Goal: Transaction & Acquisition: Purchase product/service

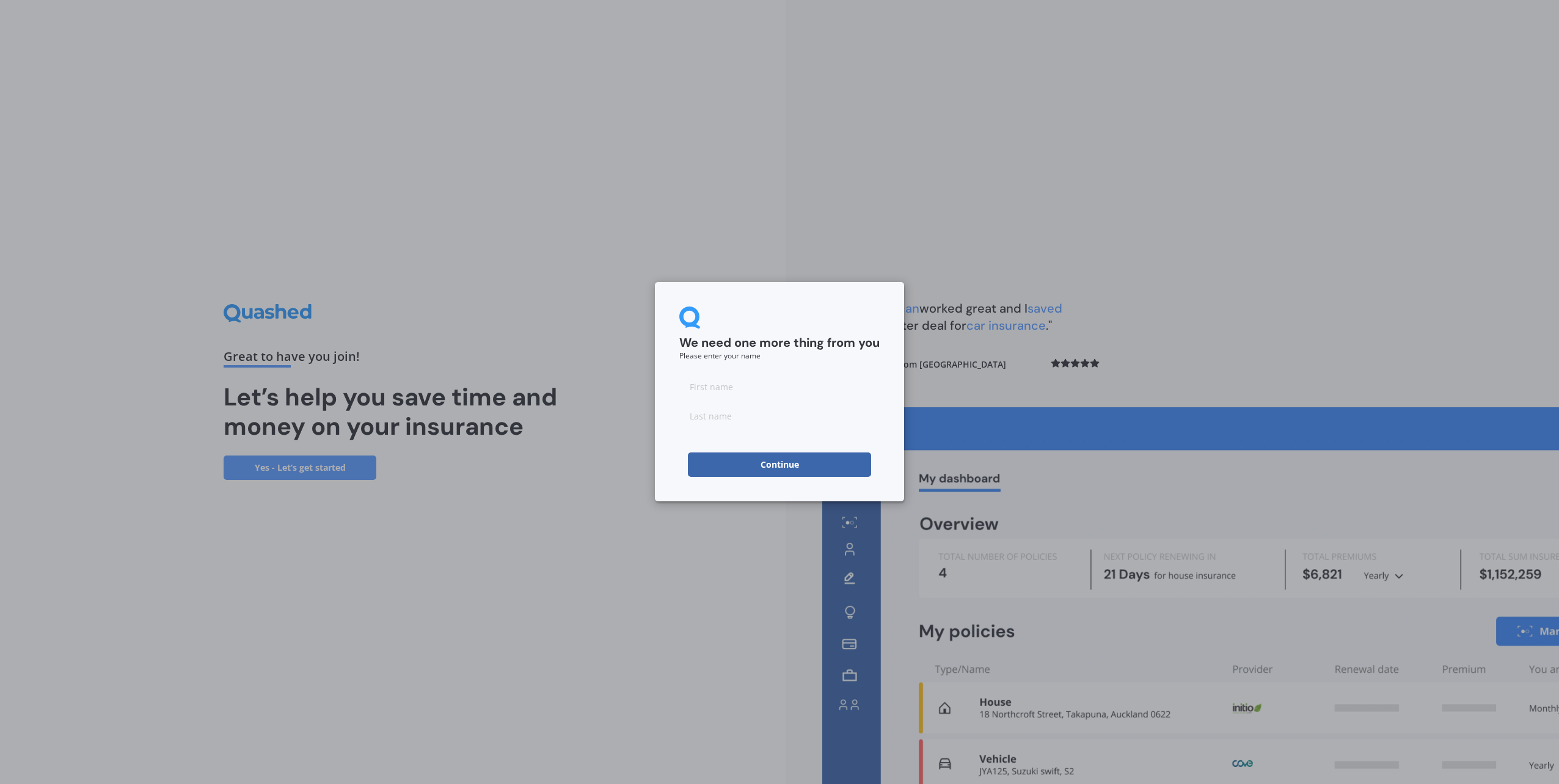
click at [726, 388] on input at bounding box center [780, 386] width 201 height 24
type input "Jan"
type input "[PERSON_NAME]"
click button "Continue" at bounding box center [780, 464] width 184 height 24
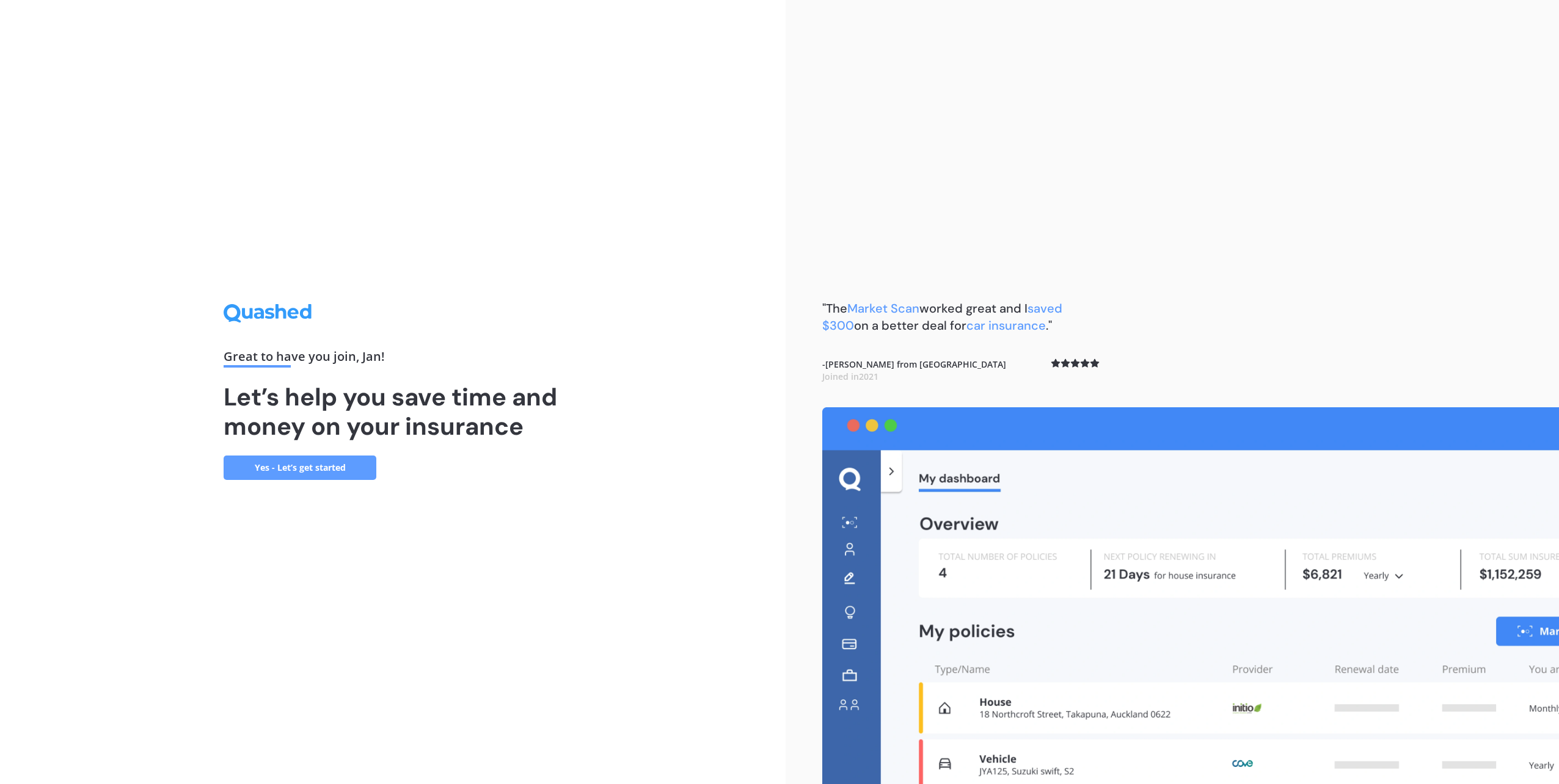
click at [359, 464] on link "Yes - Let’s get started" at bounding box center [300, 467] width 152 height 24
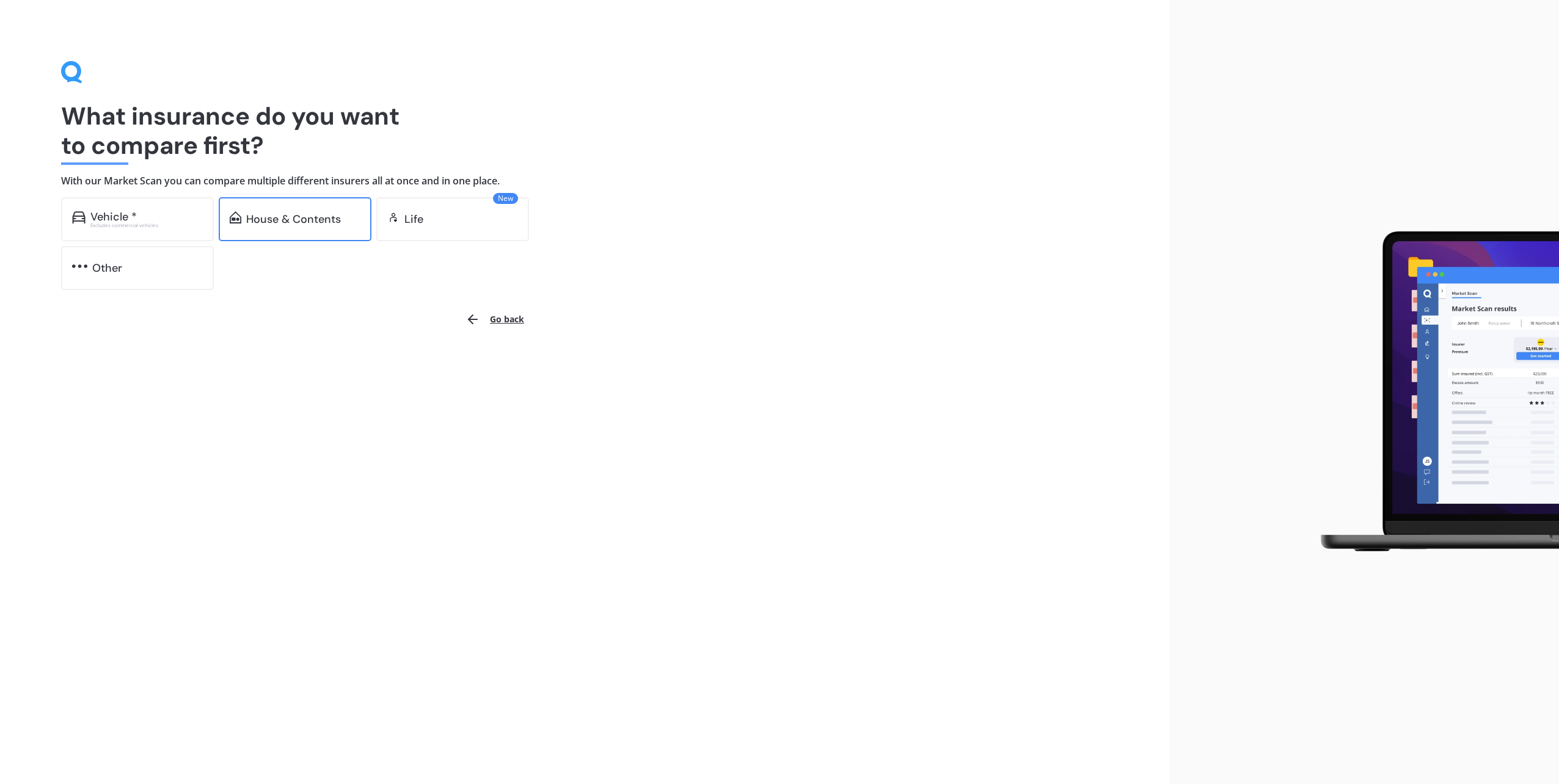
click at [261, 230] on div "House & Contents" at bounding box center [295, 219] width 152 height 44
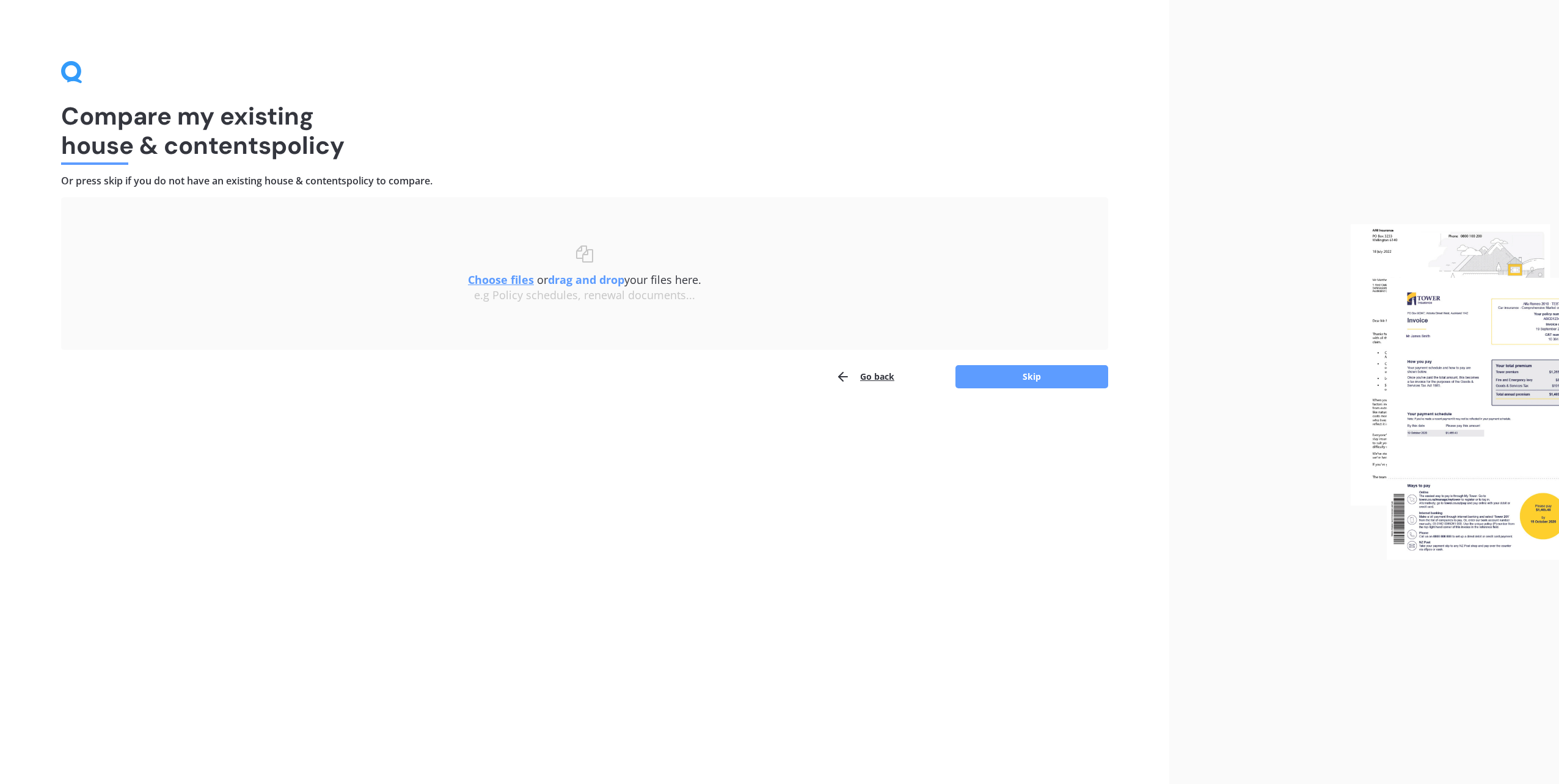
click at [475, 285] on u "Choose files" at bounding box center [501, 279] width 66 height 15
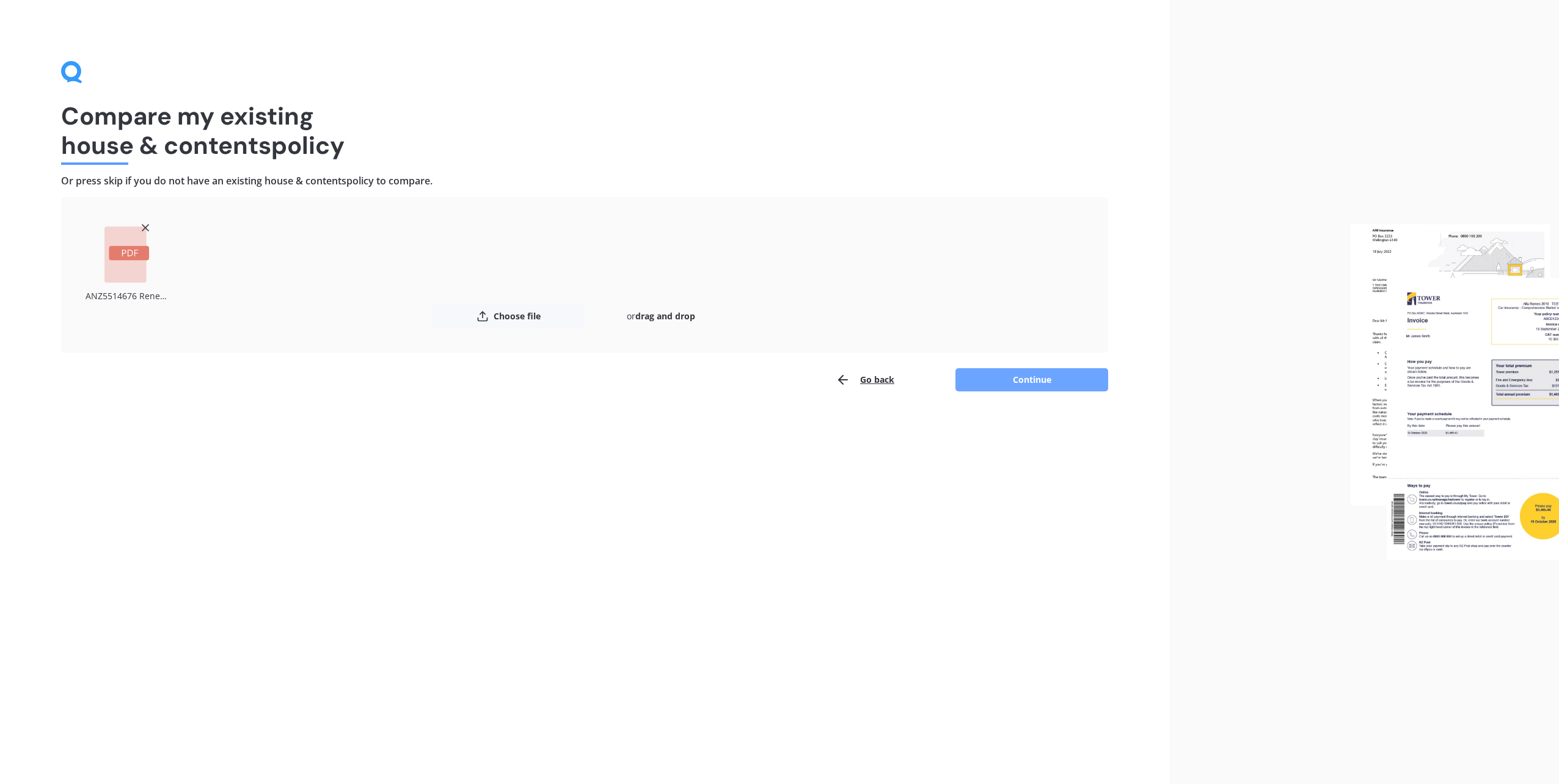
click at [1018, 375] on button "Continue" at bounding box center [1032, 380] width 152 height 23
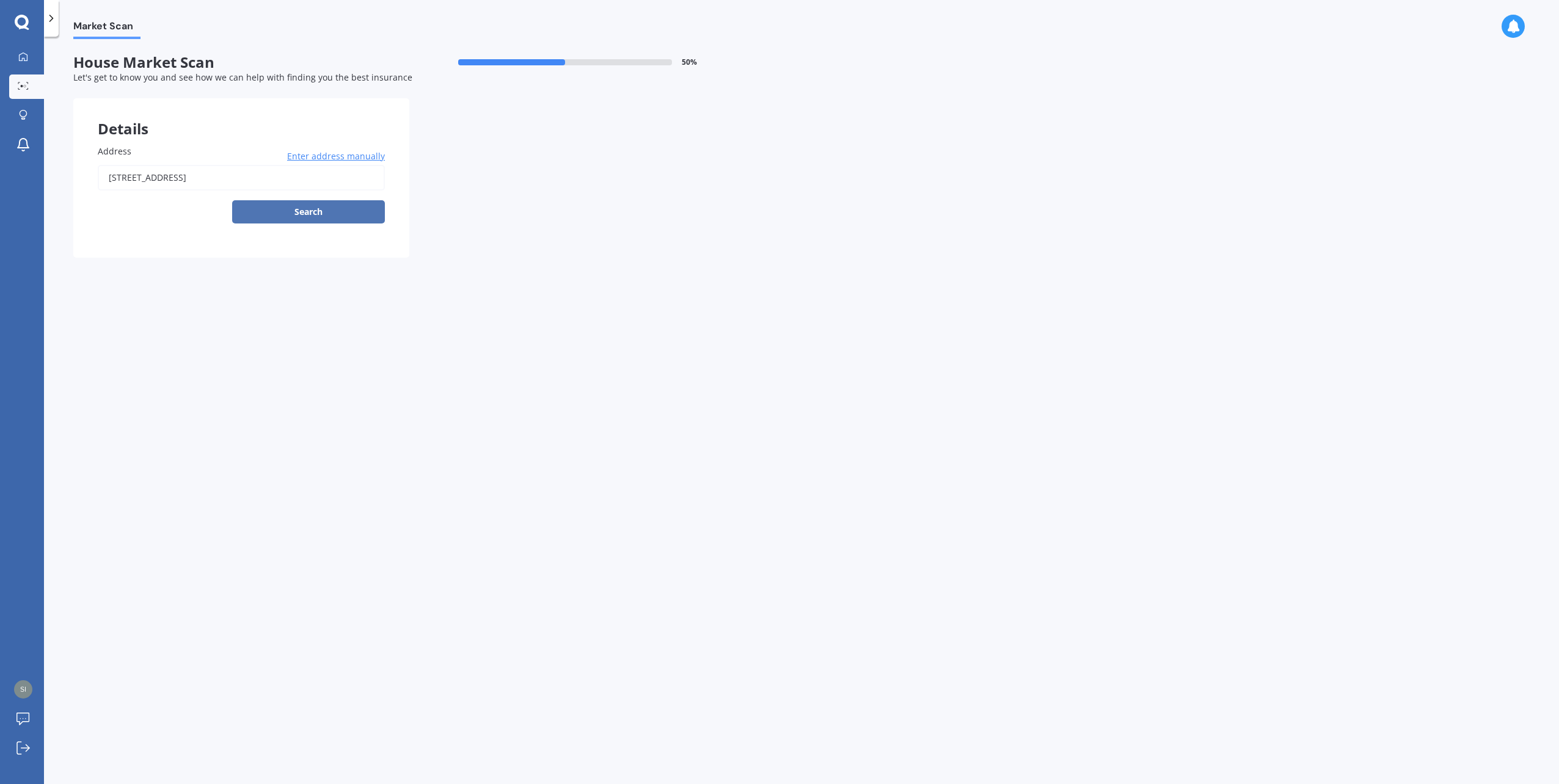
click at [250, 212] on button "Search" at bounding box center [308, 212] width 152 height 23
type input "[STREET_ADDRESS]"
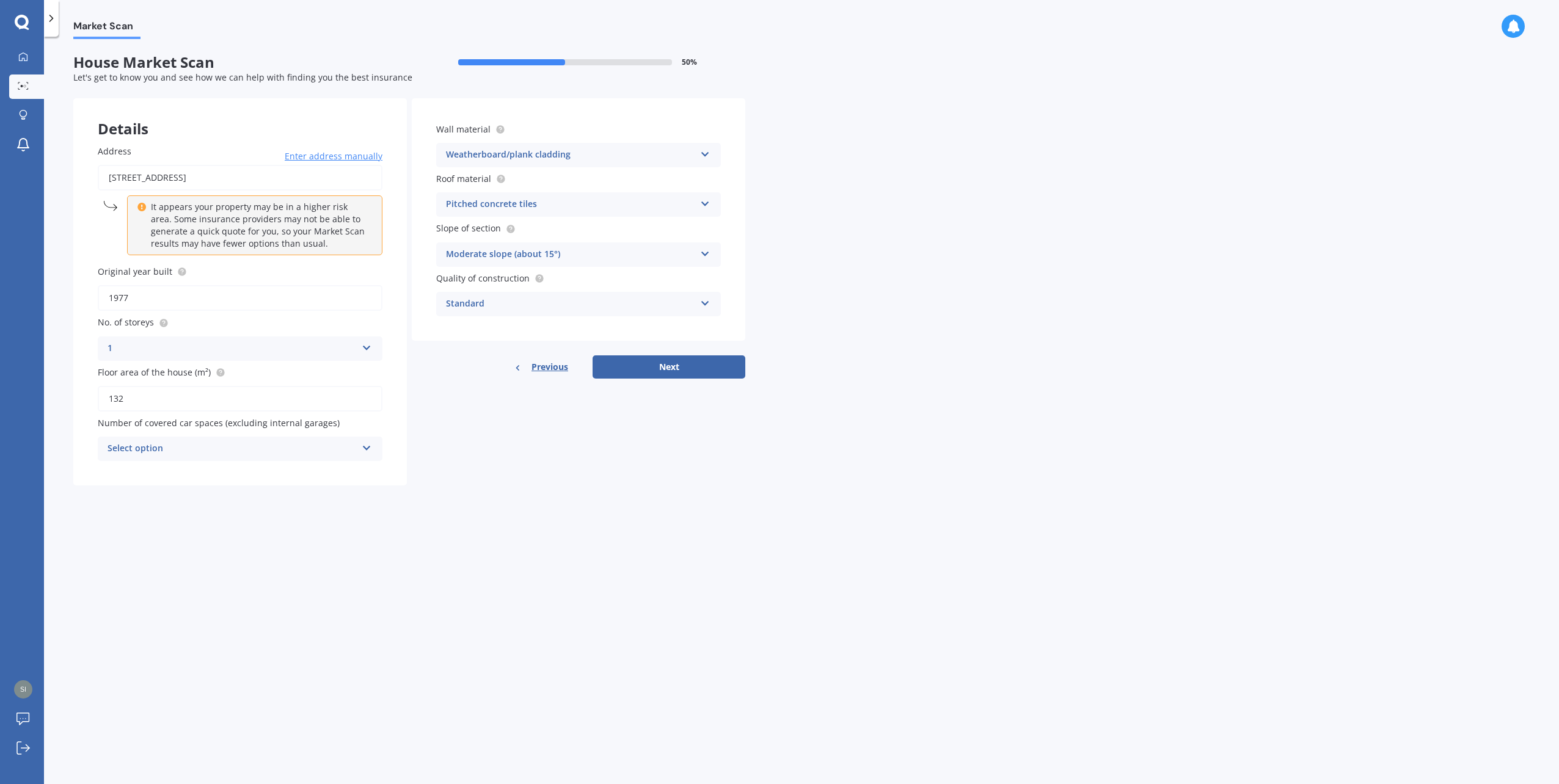
click at [486, 205] on div "Pitched concrete tiles" at bounding box center [570, 205] width 249 height 15
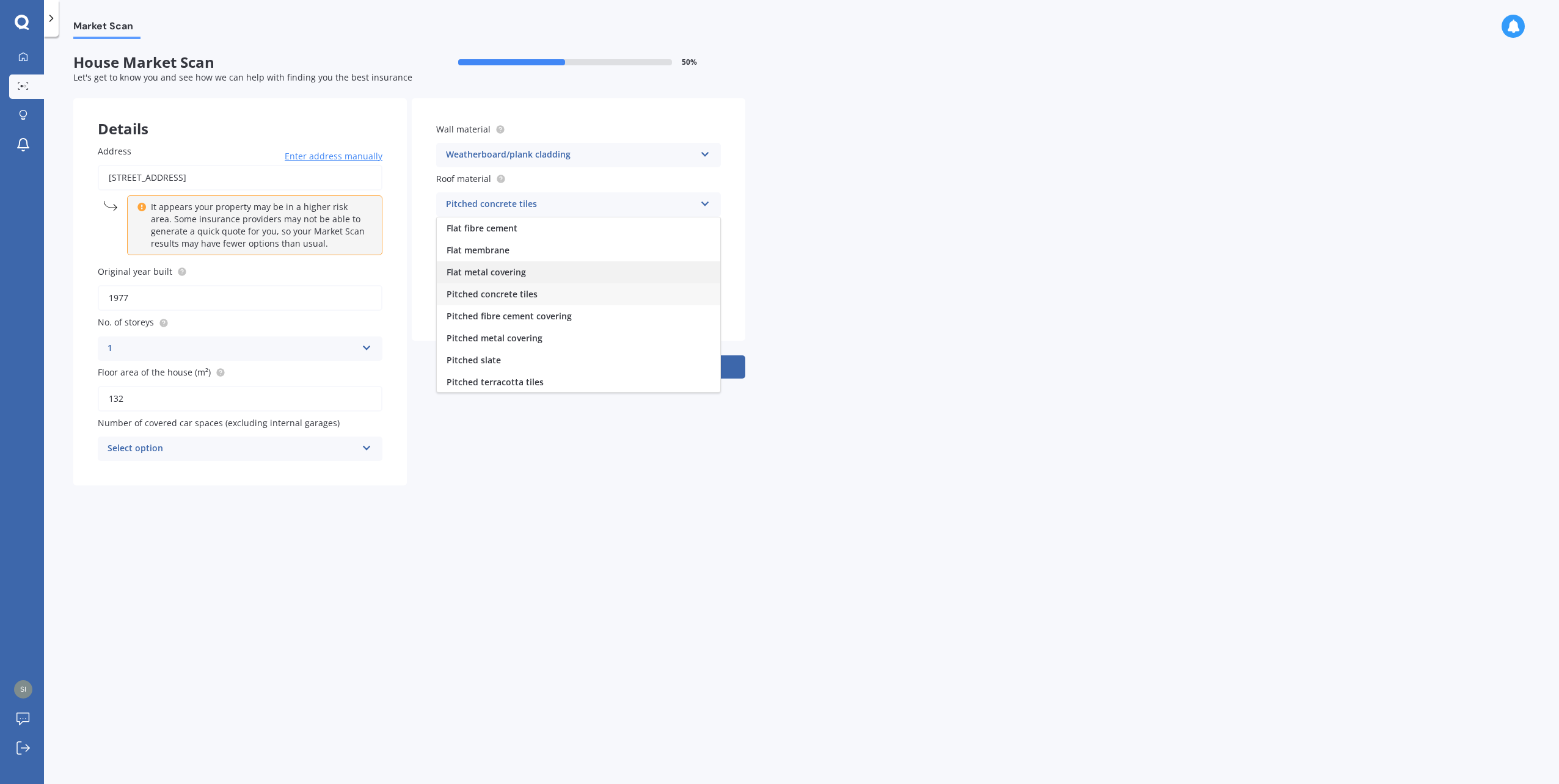
click at [493, 282] on div "Flat metal covering" at bounding box center [579, 272] width 283 height 22
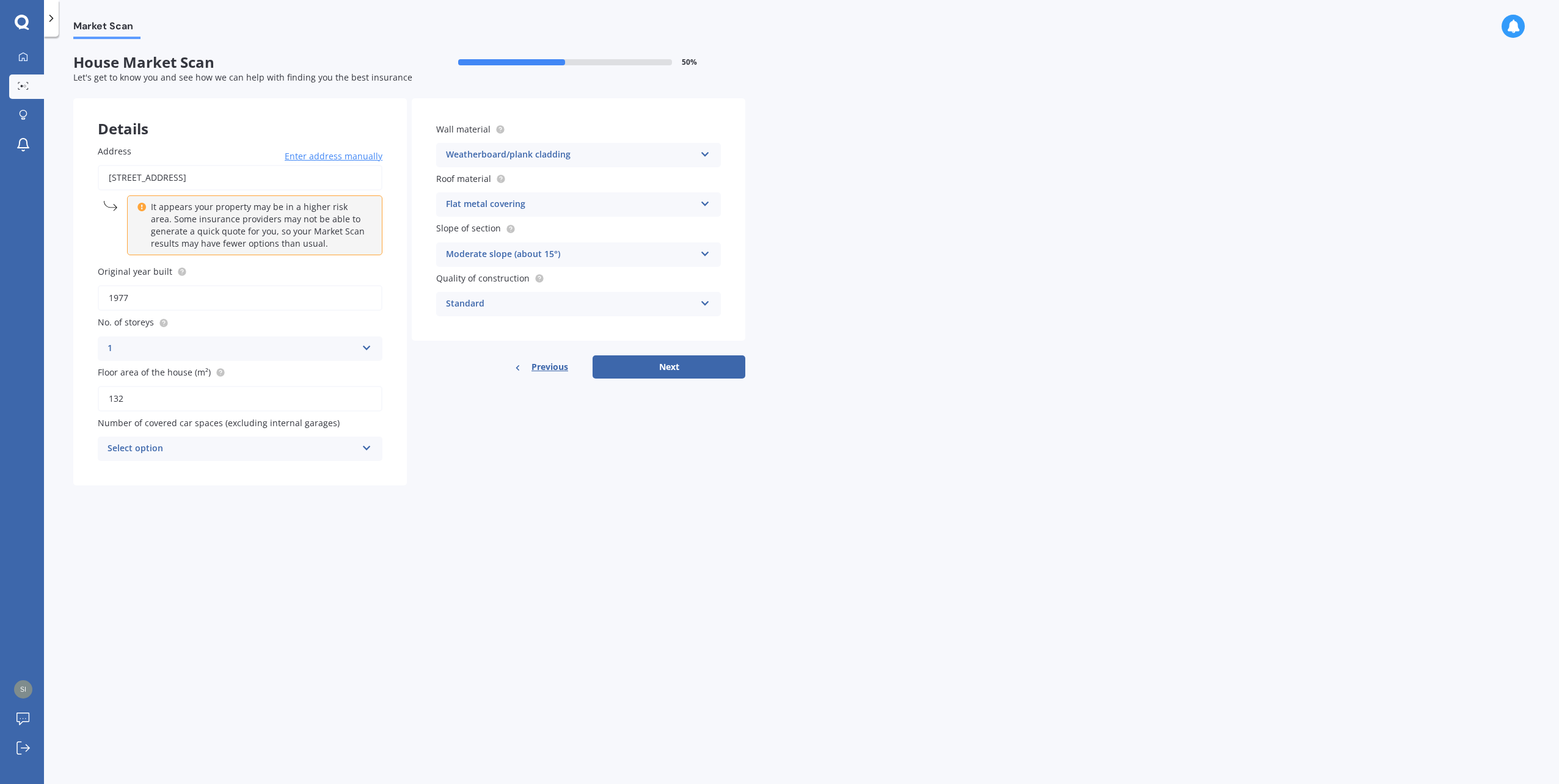
click at [496, 306] on div "Standard" at bounding box center [570, 304] width 249 height 15
click at [499, 356] on div "High" at bounding box center [579, 350] width 283 height 22
click at [599, 300] on div "High" at bounding box center [570, 304] width 249 height 15
click at [470, 347] on div "High" at bounding box center [579, 350] width 283 height 22
click at [538, 278] on icon at bounding box center [539, 277] width 2 height 2
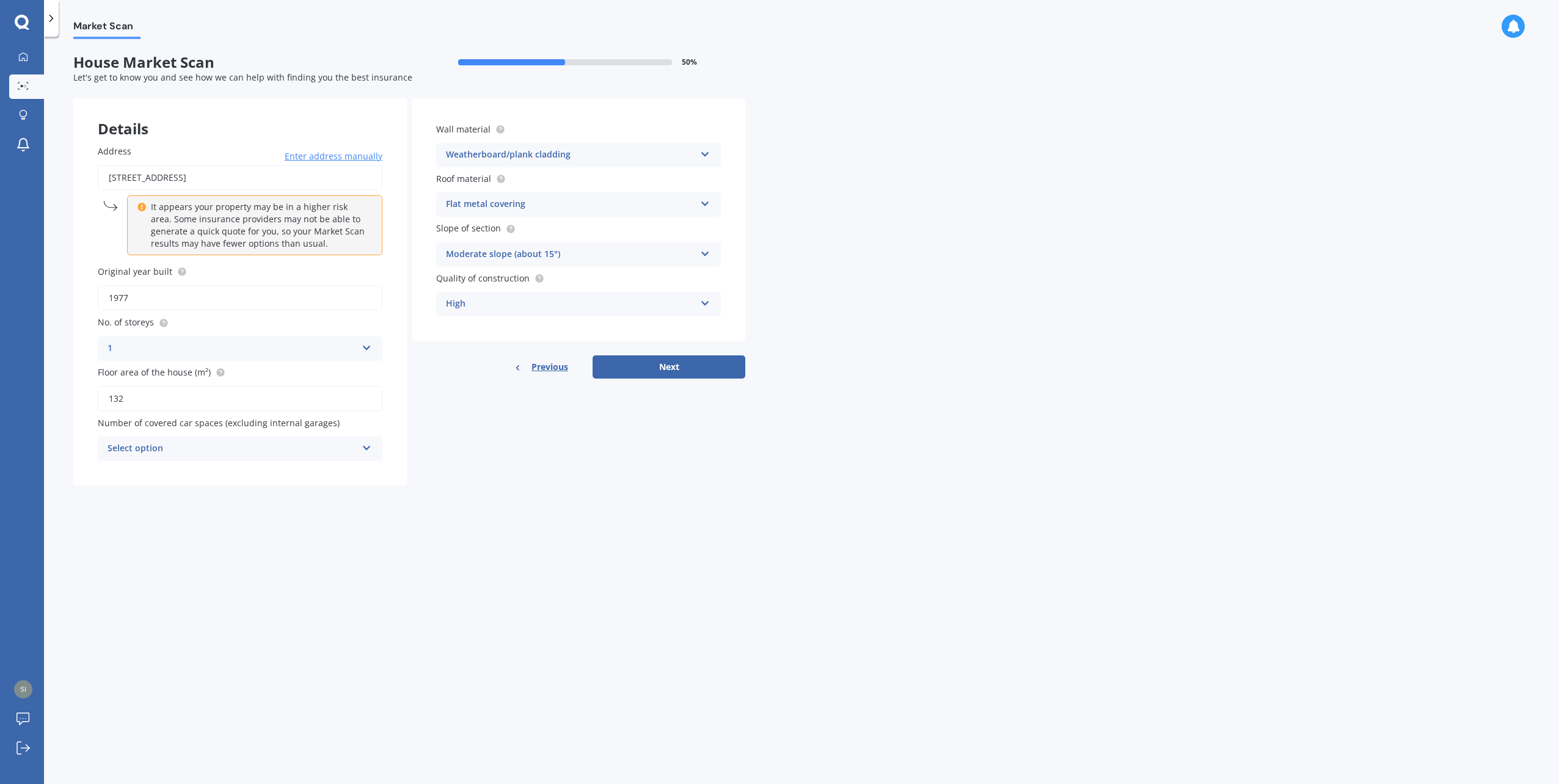
click at [283, 450] on div "Select option" at bounding box center [232, 449] width 249 height 15
click at [288, 446] on div "0" at bounding box center [232, 449] width 249 height 15
click at [286, 451] on div "Select option" at bounding box center [234, 449] width 243 height 13
click at [275, 470] on div "0" at bounding box center [240, 472] width 282 height 22
click at [573, 404] on div "Details Address [STREET_ADDRESS] Enter address manually It appears your propert…" at bounding box center [409, 292] width 672 height 387
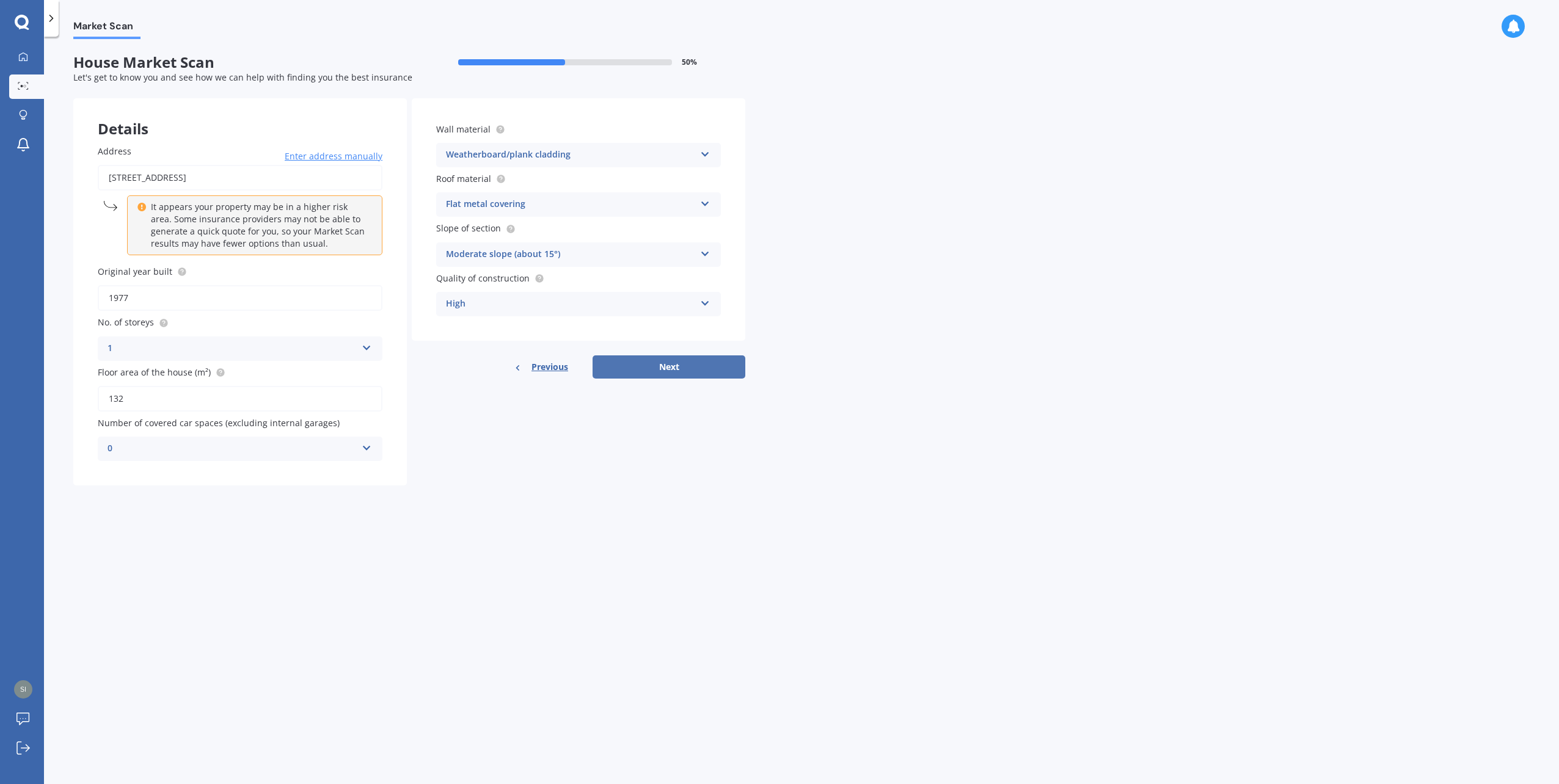
click at [668, 360] on button "Next" at bounding box center [669, 367] width 152 height 23
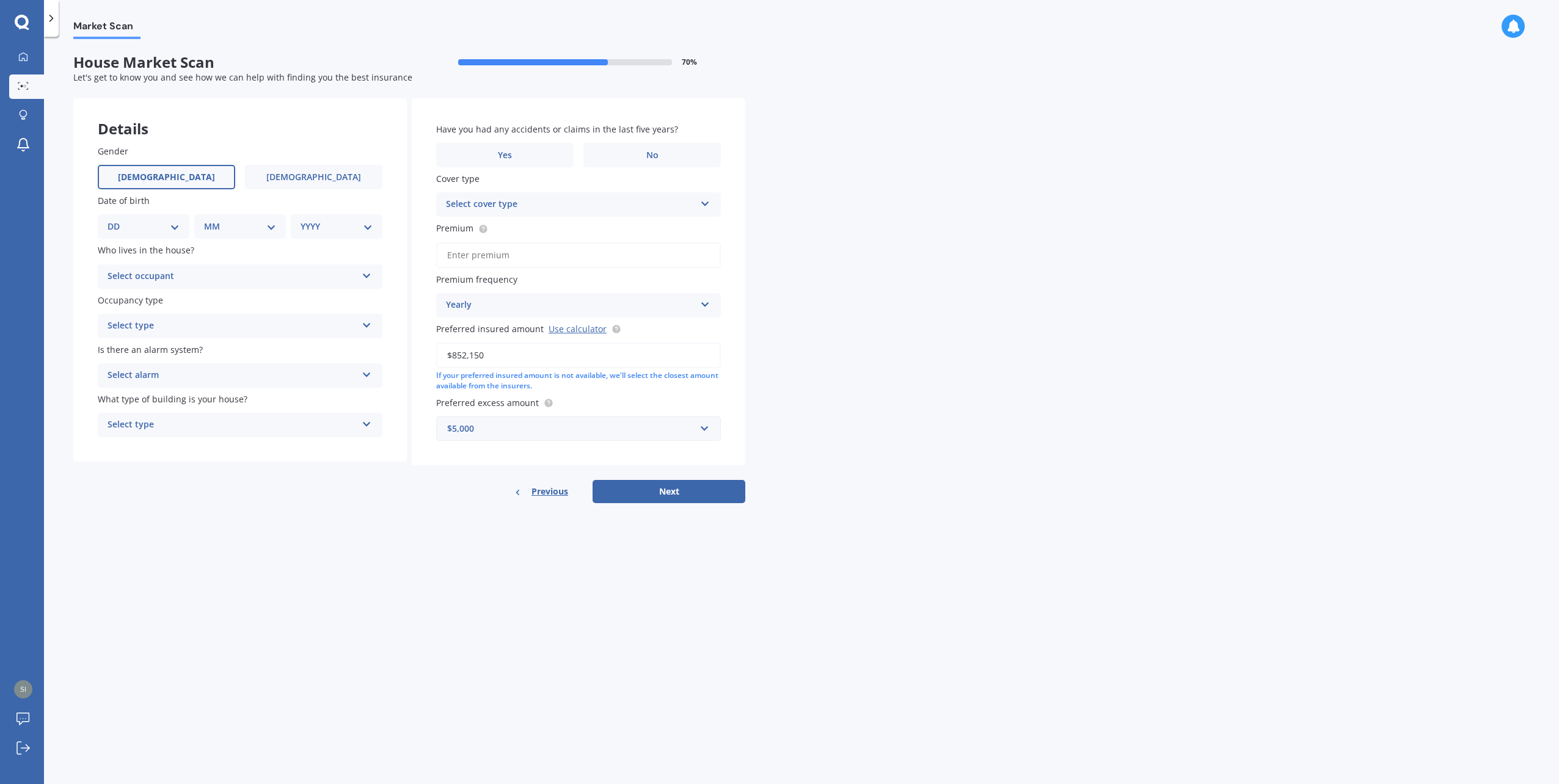
click at [172, 170] on label "[DEMOGRAPHIC_DATA]" at bounding box center [166, 177] width 138 height 24
click at [0, 0] on input "[DEMOGRAPHIC_DATA]" at bounding box center [0, 0] width 0 height 0
click at [160, 224] on select "DD 01 02 03 04 05 06 07 08 09 10 11 12 13 14 15 16 17 18 19 20 21 22 23 24 25 2…" at bounding box center [143, 226] width 72 height 13
select select "09"
click at [117, 220] on select "DD 01 02 03 04 05 06 07 08 09 10 11 12 13 14 15 16 17 18 19 20 21 22 23 24 25 2…" at bounding box center [143, 226] width 72 height 13
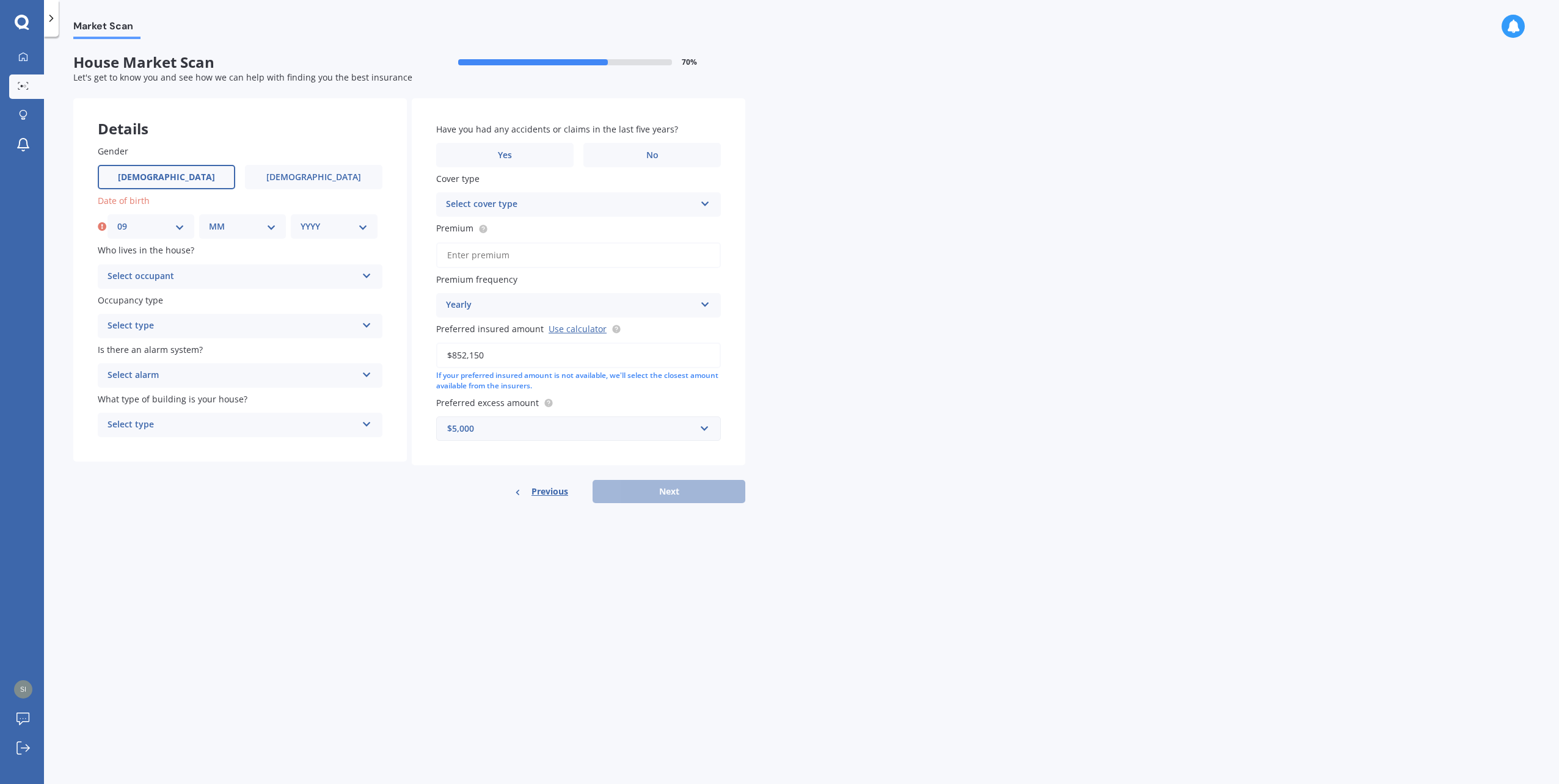
click at [248, 217] on div "MM 01 02 03 04 05 06 07 08 09 10 11 12" at bounding box center [243, 226] width 87 height 24
click at [240, 222] on select "MM 01 02 03 04 05 06 07 08 09 10 11 12" at bounding box center [243, 226] width 67 height 13
select select "09"
click at [209, 220] on select "MM 01 02 03 04 05 06 07 08 09 10 11 12" at bounding box center [243, 226] width 67 height 13
click at [315, 219] on div "YYYY 2009 2008 2007 2006 2005 2004 2003 2002 2001 2000 1999 1998 1997 1996 1995…" at bounding box center [335, 226] width 87 height 24
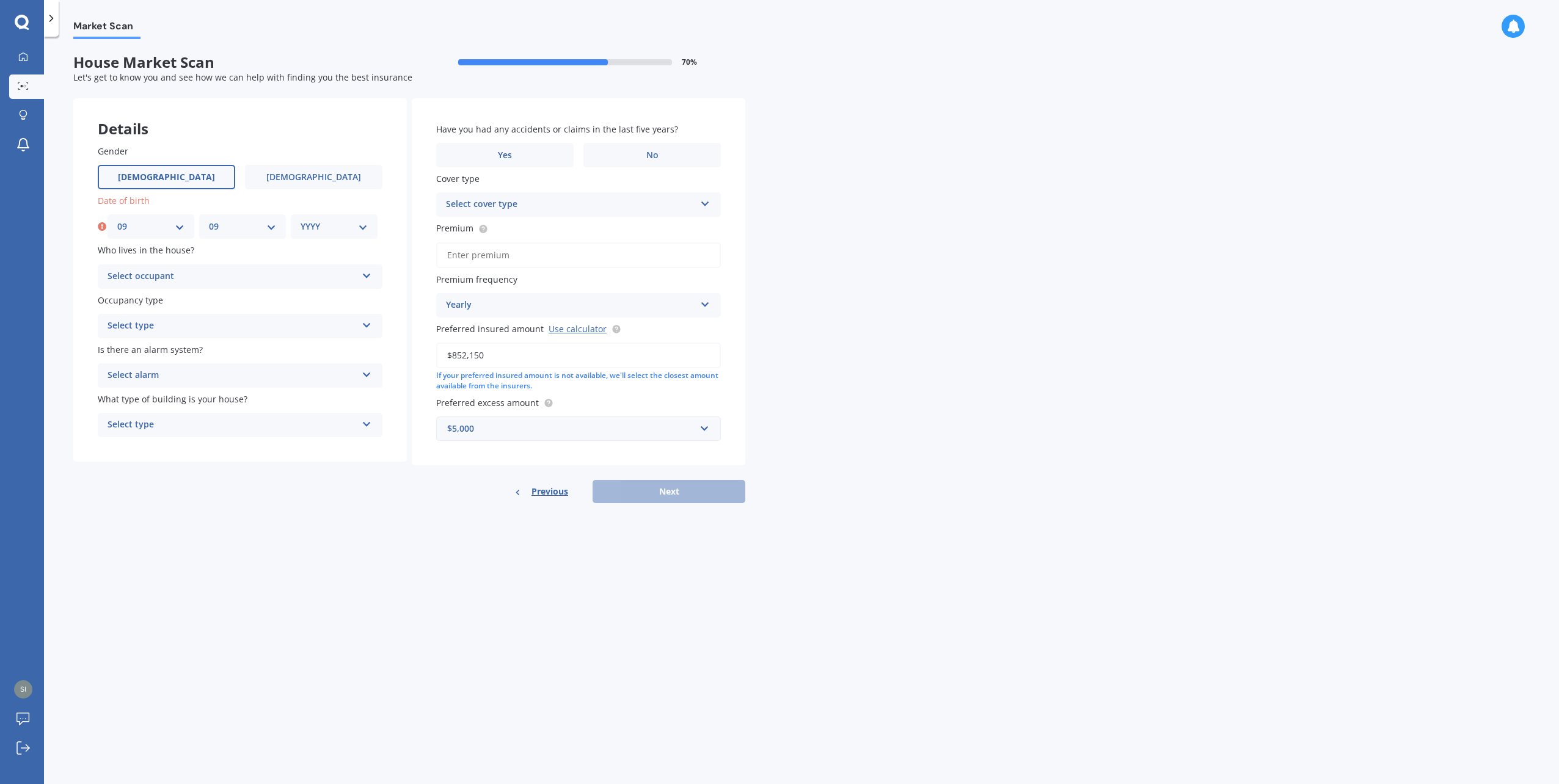
click at [330, 238] on div "YYYY 2009 2008 2007 2006 2005 2004 2003 2002 2001 2000 1999 1998 1997 1996 1995…" at bounding box center [335, 226] width 87 height 24
click at [328, 226] on select "YYYY 2009 2008 2007 2006 2005 2004 2003 2002 2001 2000 1999 1998 1997 1996 1995…" at bounding box center [334, 226] width 67 height 13
select select "1988"
click at [300, 220] on select "YYYY 2009 2008 2007 2006 2005 2004 2003 2002 2001 2000 1999 1998 1997 1996 1995…" at bounding box center [334, 226] width 67 height 13
click at [226, 276] on div "Select occupant" at bounding box center [232, 276] width 249 height 15
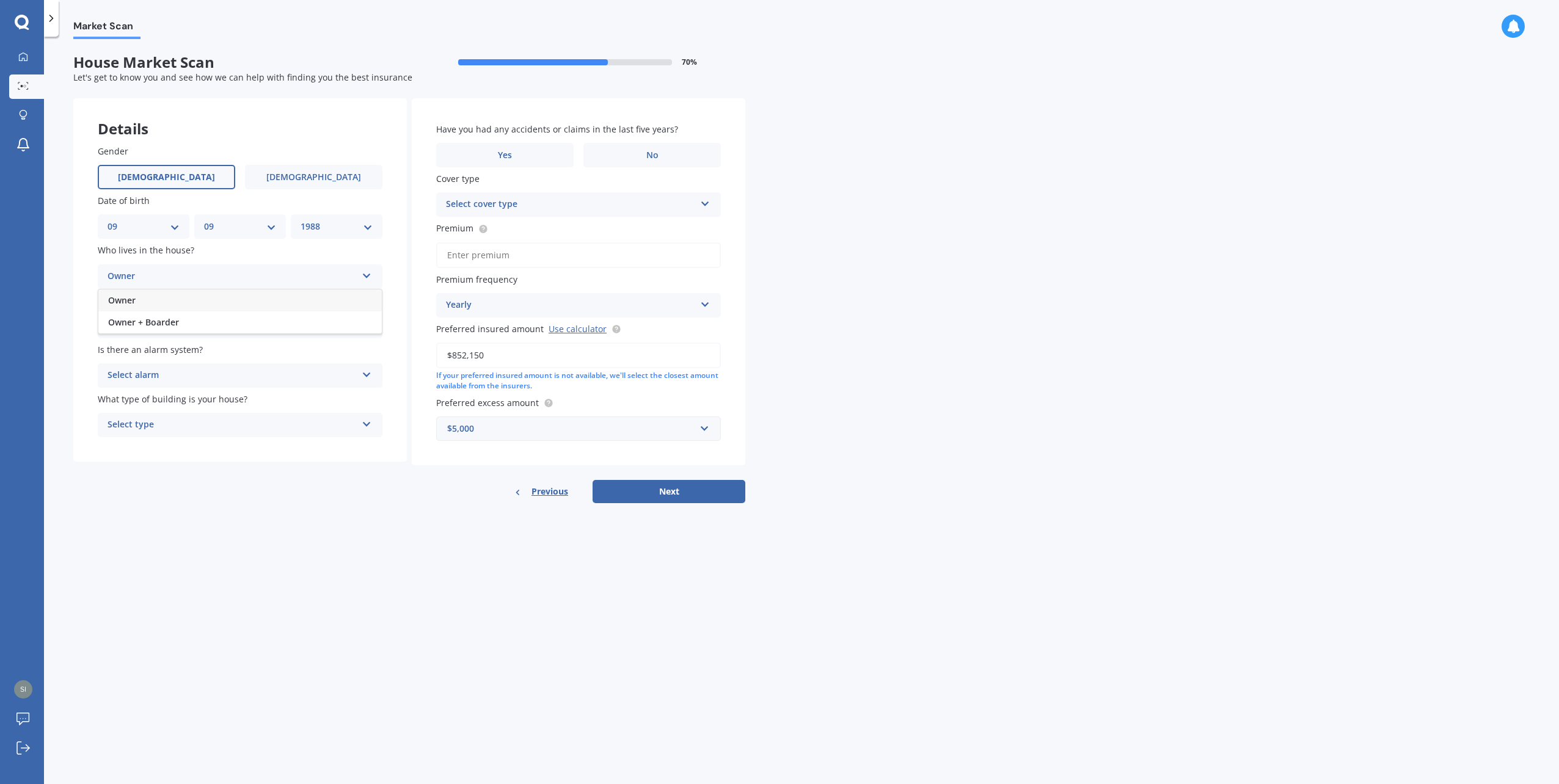
click at [223, 301] on div "Owner" at bounding box center [240, 300] width 283 height 22
click at [220, 329] on div "Select type" at bounding box center [232, 326] width 249 height 15
click at [212, 345] on div "Permanent" at bounding box center [240, 350] width 283 height 22
click at [215, 331] on div "Permanent" at bounding box center [232, 326] width 249 height 15
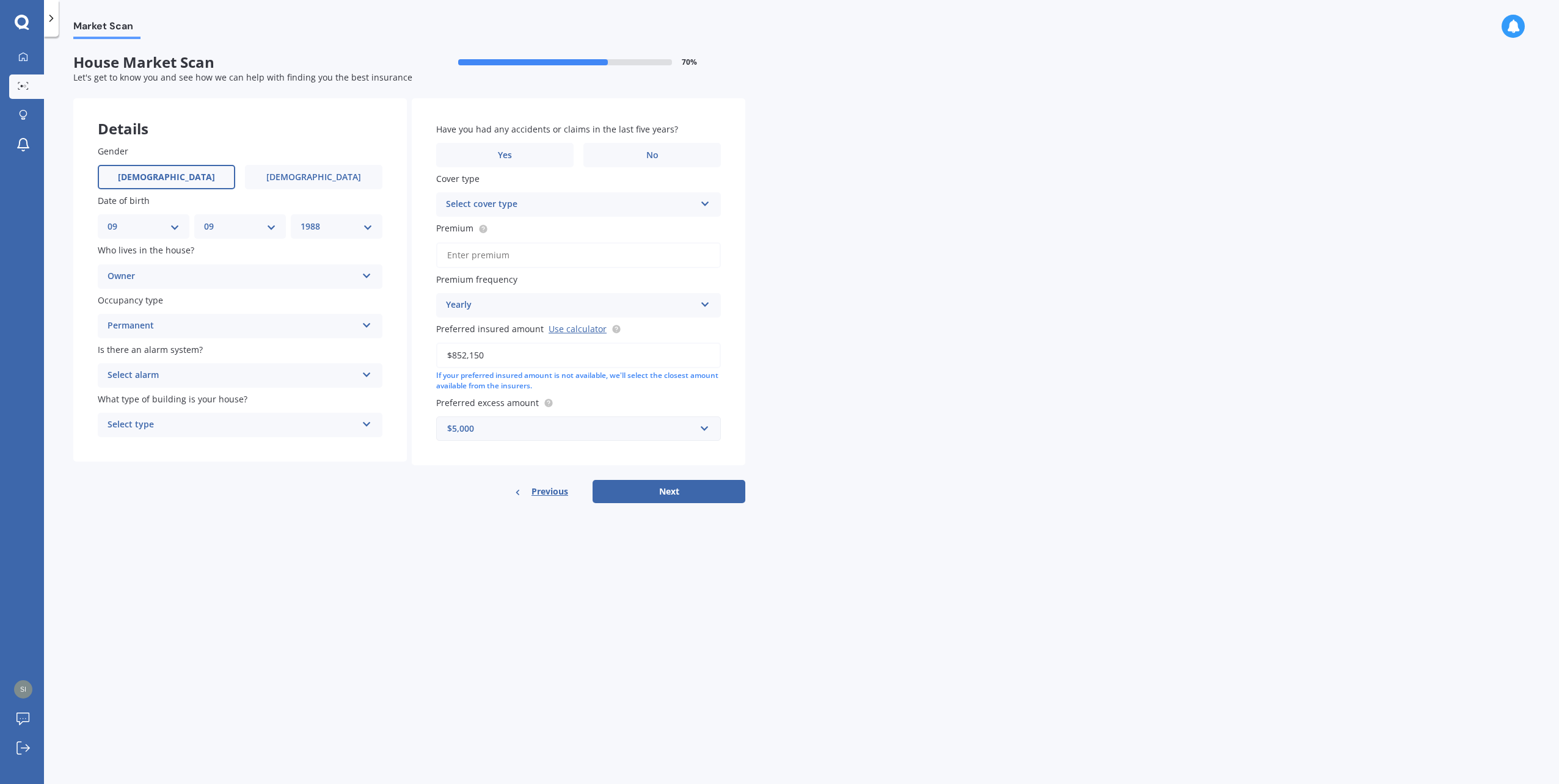
click at [225, 380] on div "Select alarm" at bounding box center [232, 376] width 249 height 15
click at [193, 441] on div "No" at bounding box center [240, 443] width 283 height 22
click at [204, 379] on div "No" at bounding box center [232, 376] width 249 height 15
click at [198, 416] on div "Yes, not monitored" at bounding box center [240, 422] width 283 height 22
click at [198, 417] on div "Select type Freestanding Multi-unit (in a block of 6 or less) Multi-unit (in a …" at bounding box center [240, 425] width 285 height 24
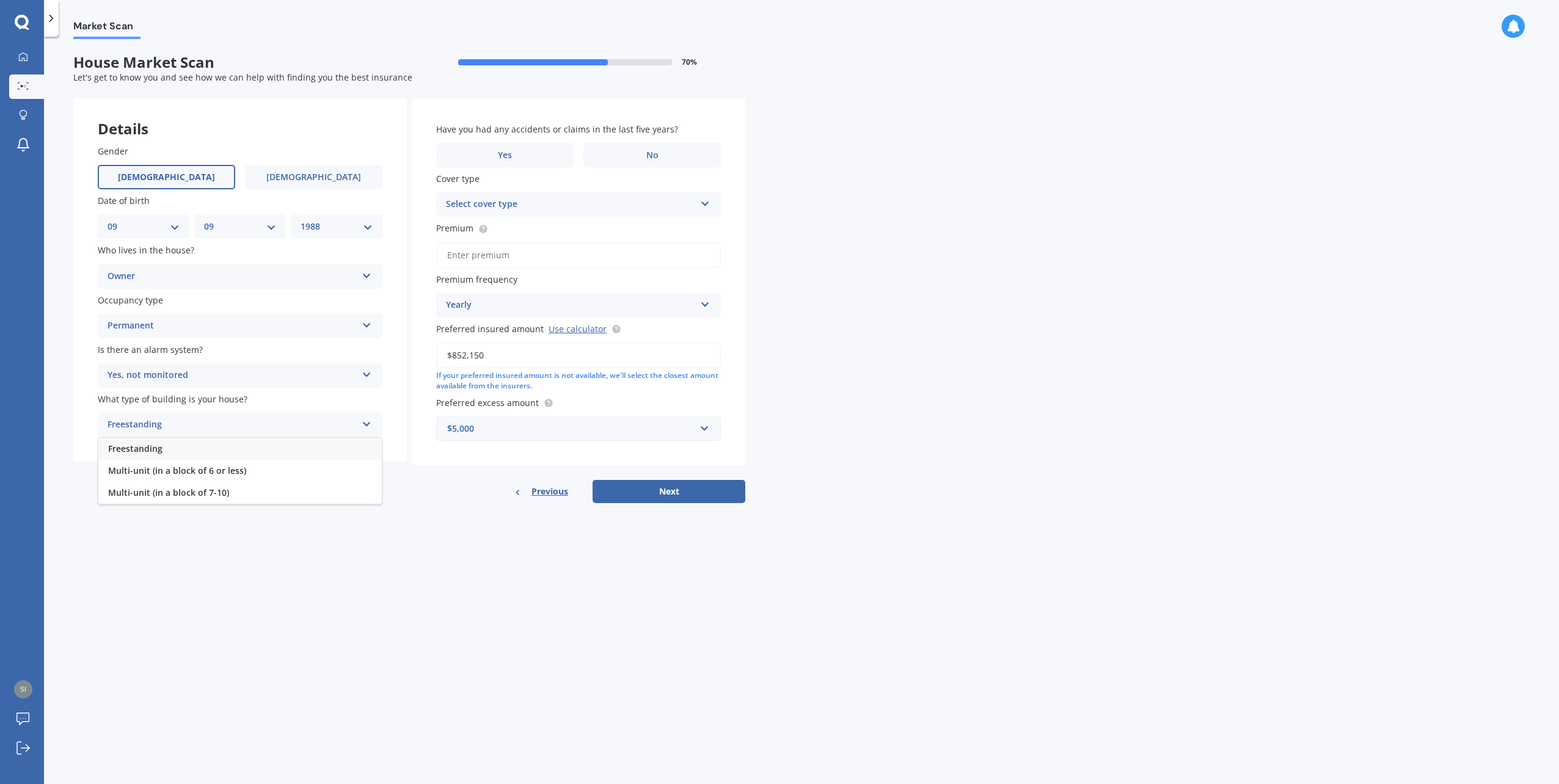
click at [205, 439] on div "Freestanding" at bounding box center [240, 449] width 283 height 22
click at [625, 152] on label "No" at bounding box center [652, 155] width 138 height 24
click at [0, 0] on input "No" at bounding box center [0, 0] width 0 height 0
click at [639, 209] on div "Select cover type" at bounding box center [570, 205] width 249 height 15
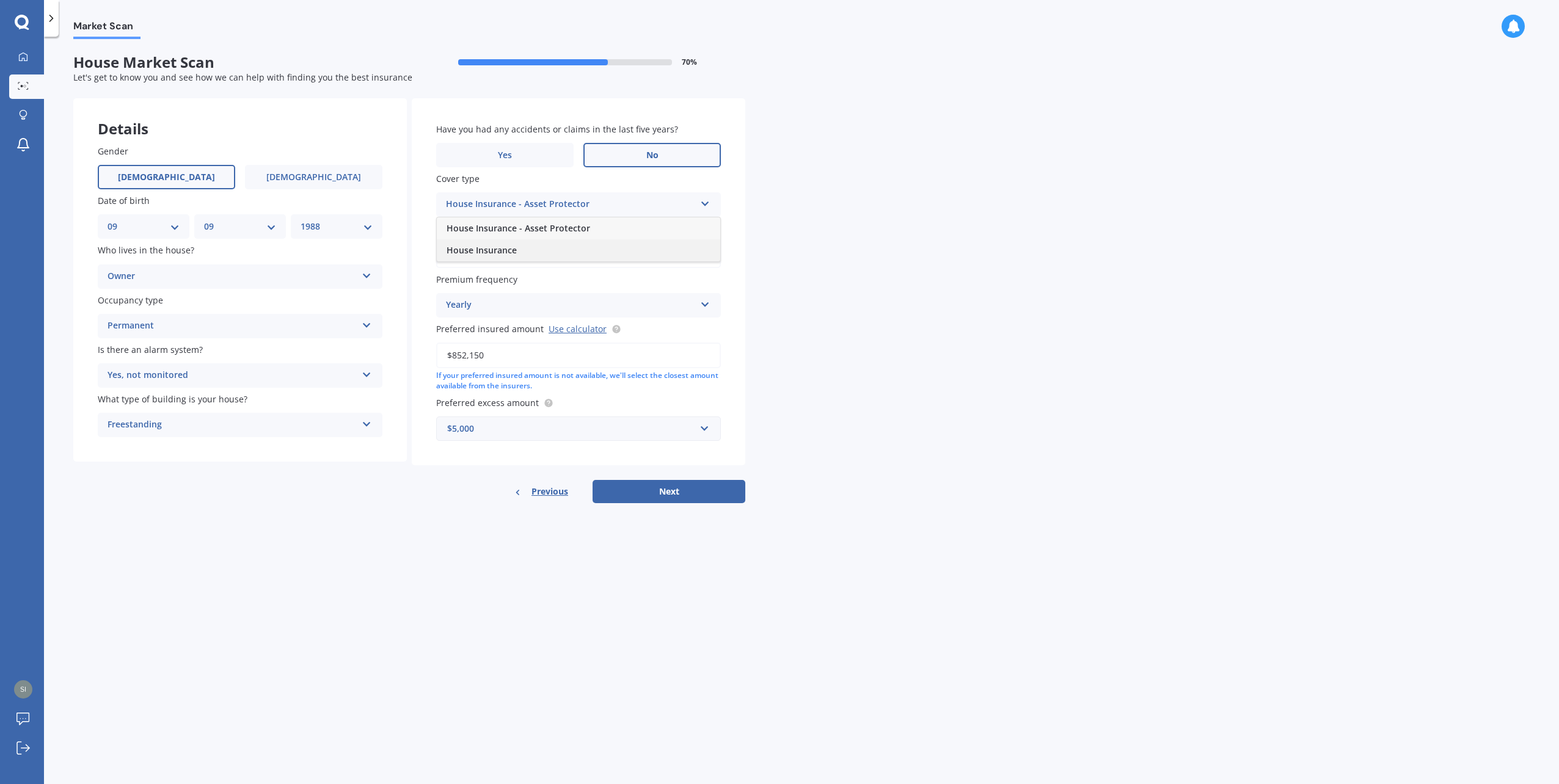
click at [630, 247] on div "House Insurance" at bounding box center [579, 250] width 283 height 22
click at [598, 261] on input "Premium" at bounding box center [579, 255] width 285 height 26
click at [653, 300] on div "Yearly" at bounding box center [570, 305] width 249 height 15
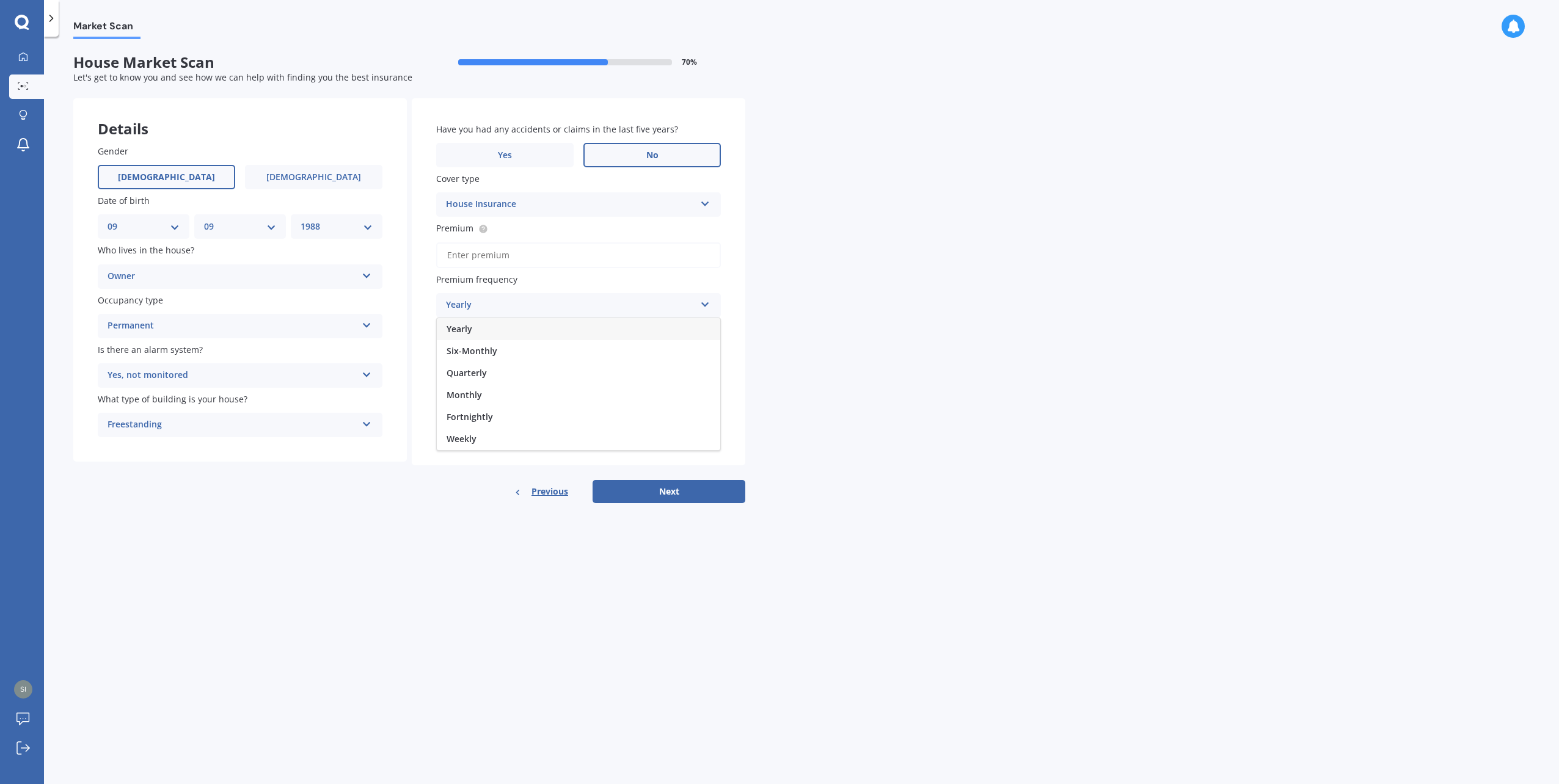
click at [653, 303] on div "Yearly" at bounding box center [570, 305] width 249 height 15
click at [528, 261] on input "Premium" at bounding box center [579, 255] width 285 height 26
paste input "$3,920.26"
click at [454, 255] on input "$3,920.26" at bounding box center [579, 255] width 285 height 26
type input "$3,920.26"
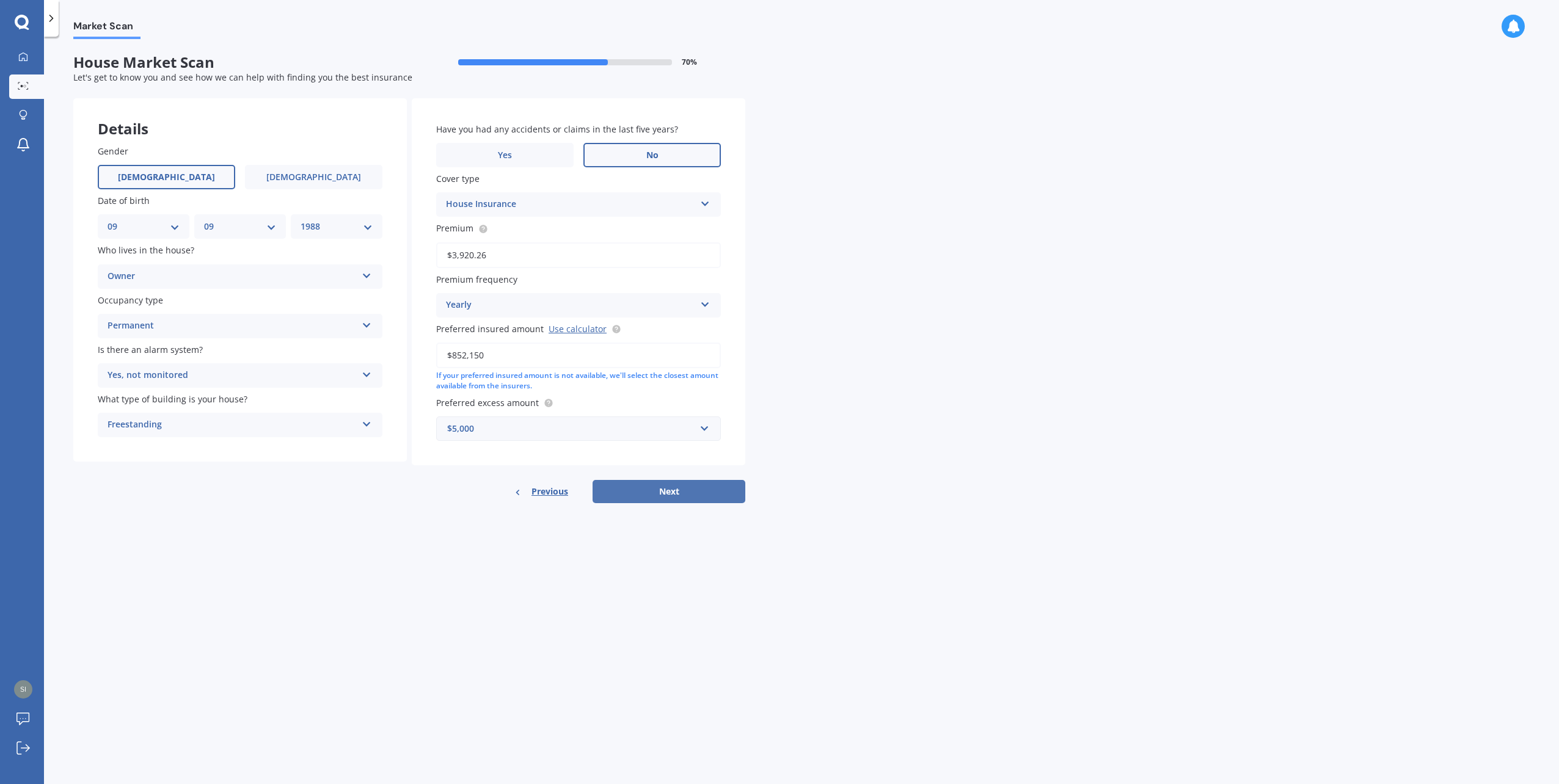
click at [649, 482] on button "Next" at bounding box center [669, 492] width 152 height 23
select select "09"
select select "1988"
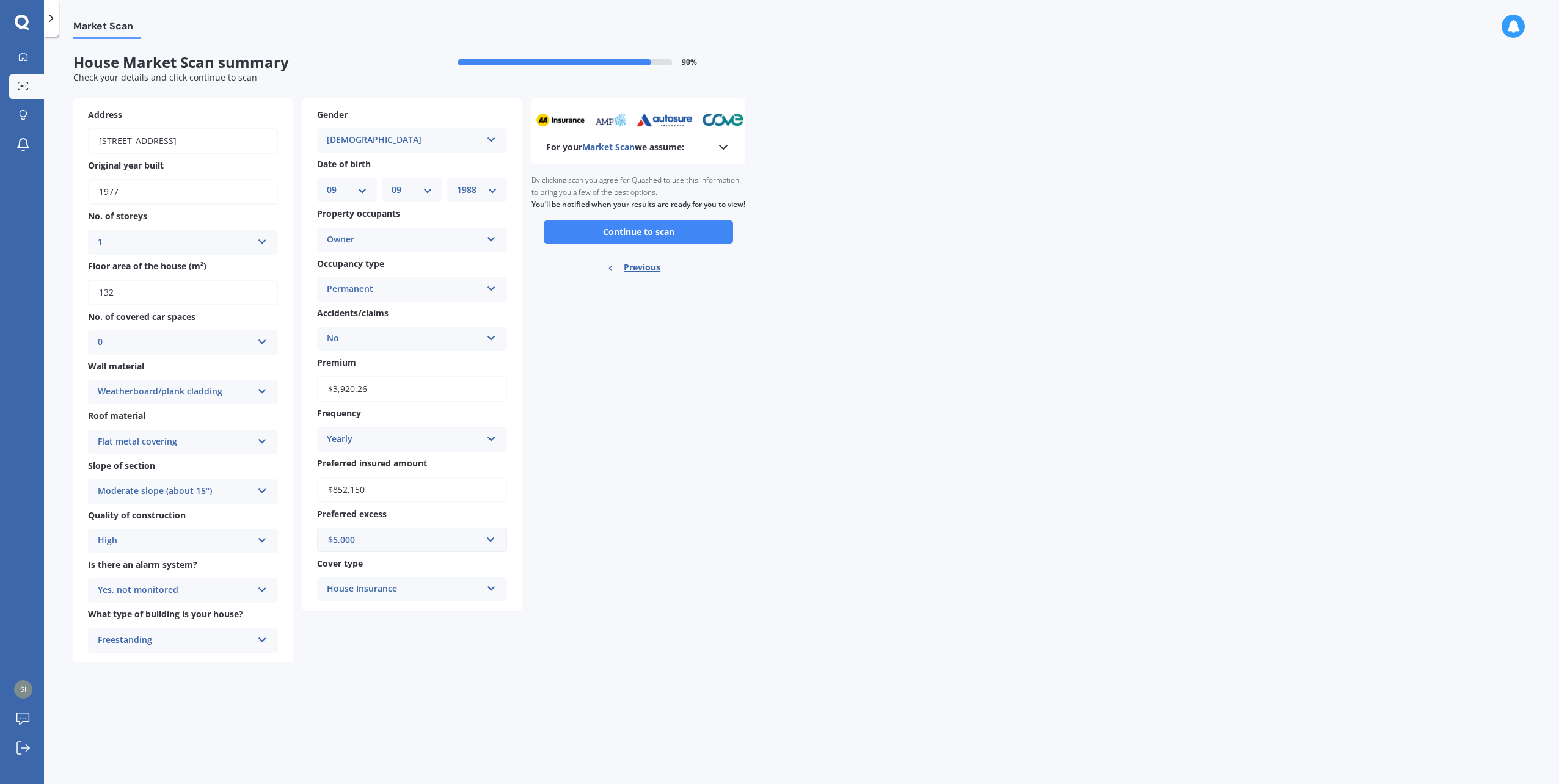
click at [478, 592] on div "House Insurance" at bounding box center [404, 589] width 155 height 15
click at [466, 616] on span "House Insurance - Asset Protector" at bounding box center [399, 613] width 144 height 12
click at [447, 586] on div "House Insurance - Asset Protector" at bounding box center [404, 589] width 155 height 15
click at [645, 607] on div "For your Market Scan we assume: Ready to go By clicking scan you agree for Quas…" at bounding box center [638, 380] width 214 height 565
click at [597, 324] on div "For your Market Scan we assume: Ready to go By clicking scan you agree for Quas…" at bounding box center [638, 380] width 214 height 565
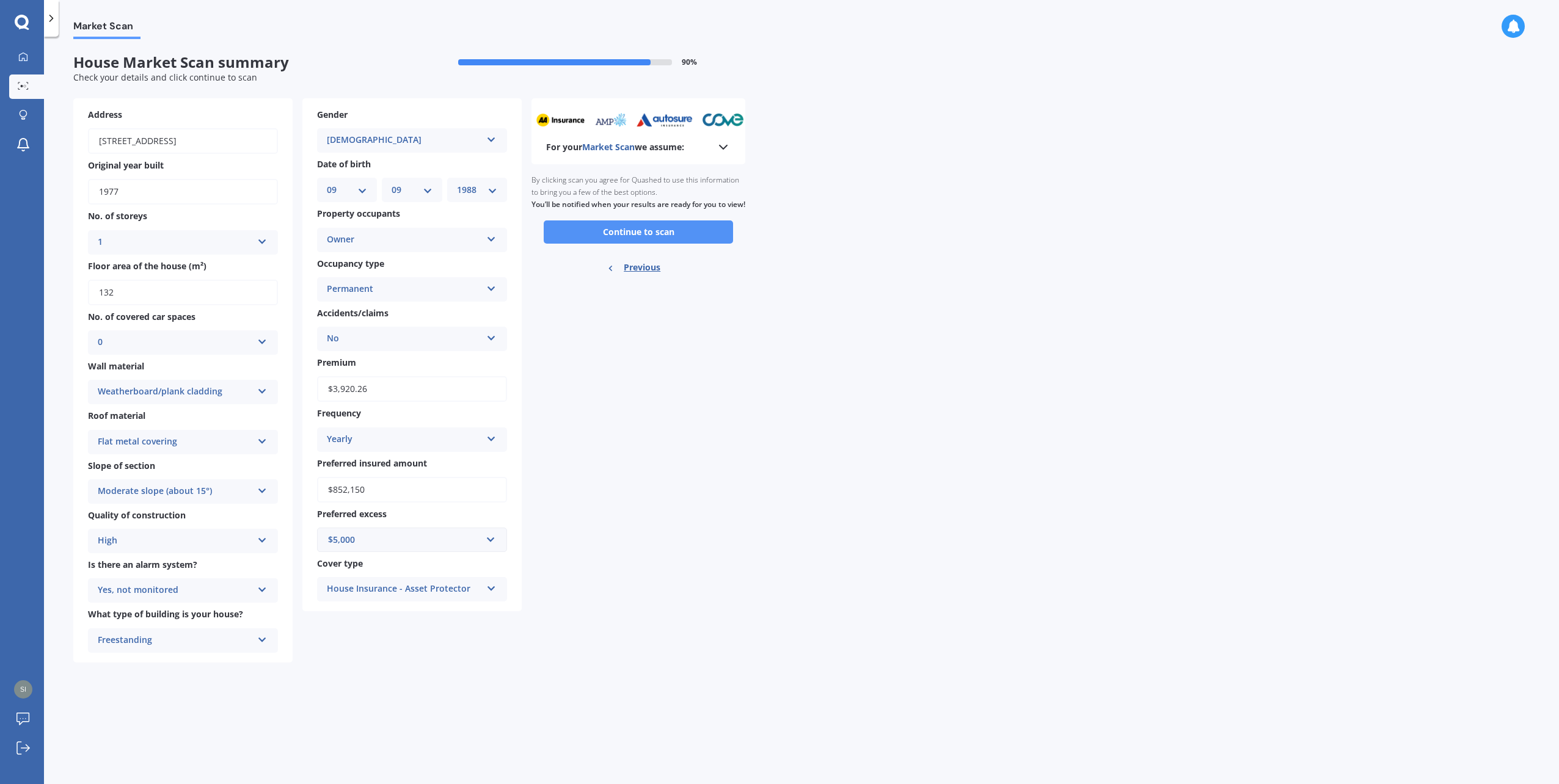
click at [654, 238] on button "Continue to scan" at bounding box center [638, 233] width 189 height 23
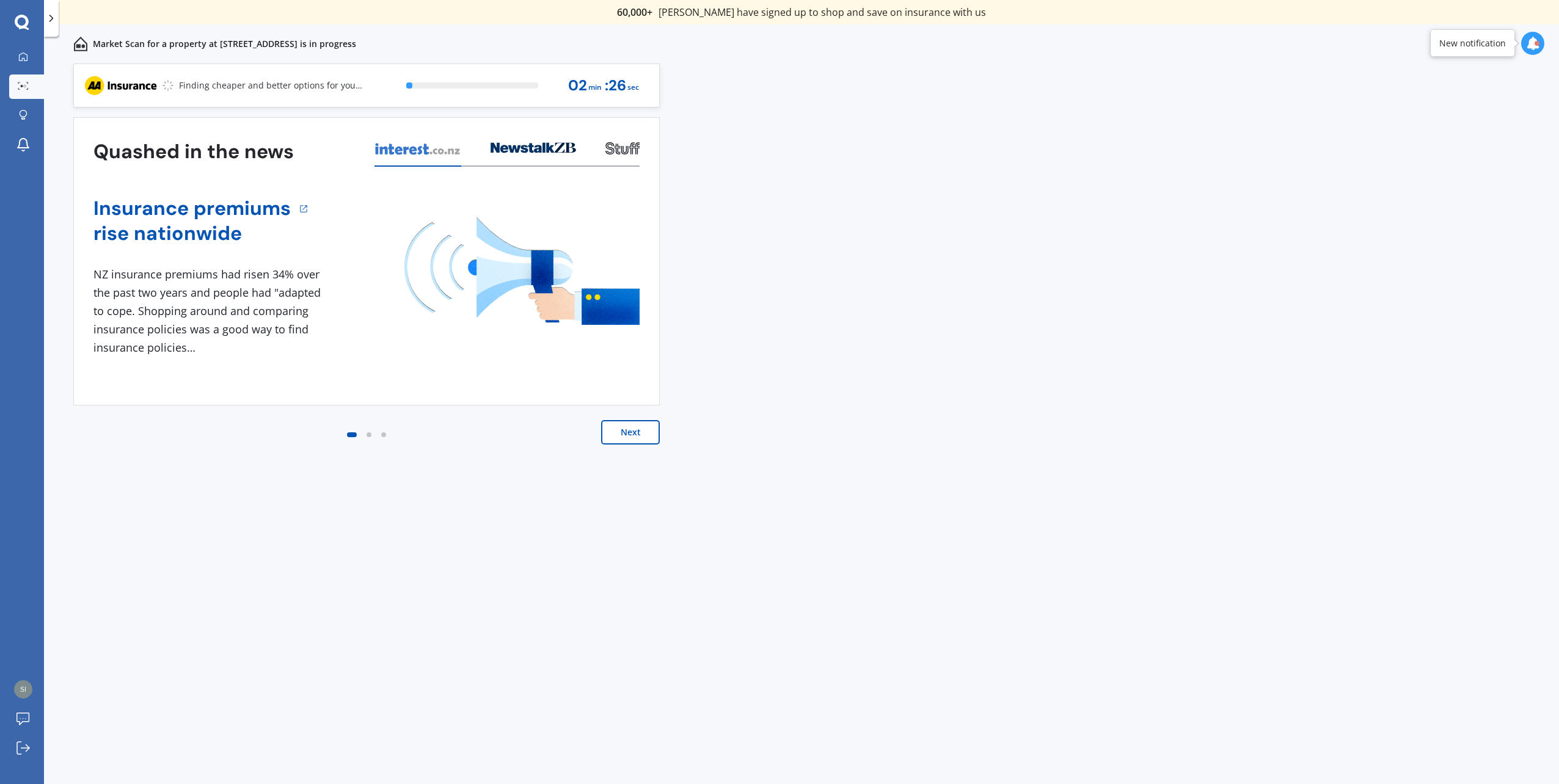
click at [609, 439] on button "Next" at bounding box center [630, 432] width 58 height 24
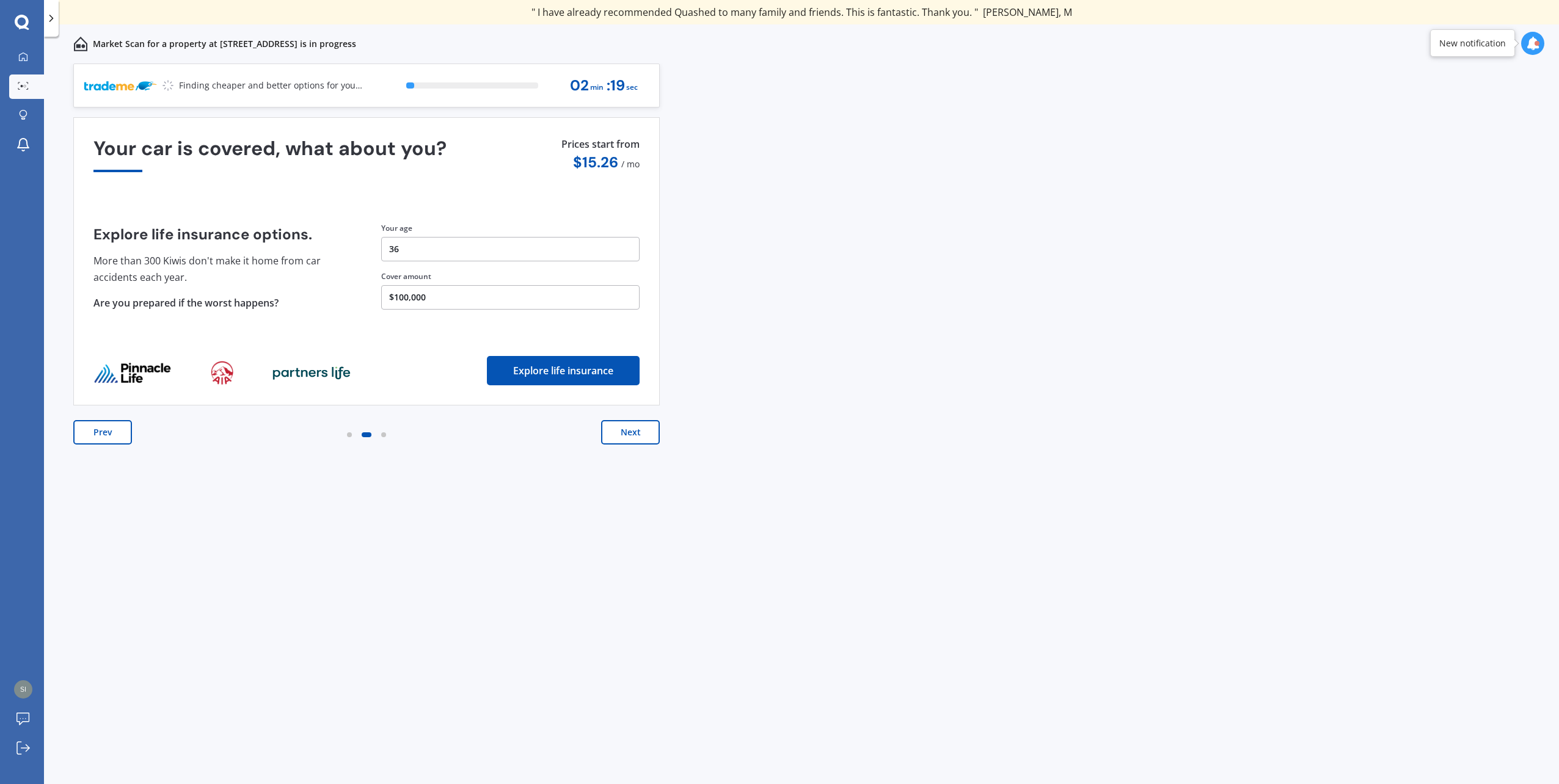
click at [617, 422] on button "Next" at bounding box center [630, 432] width 58 height 24
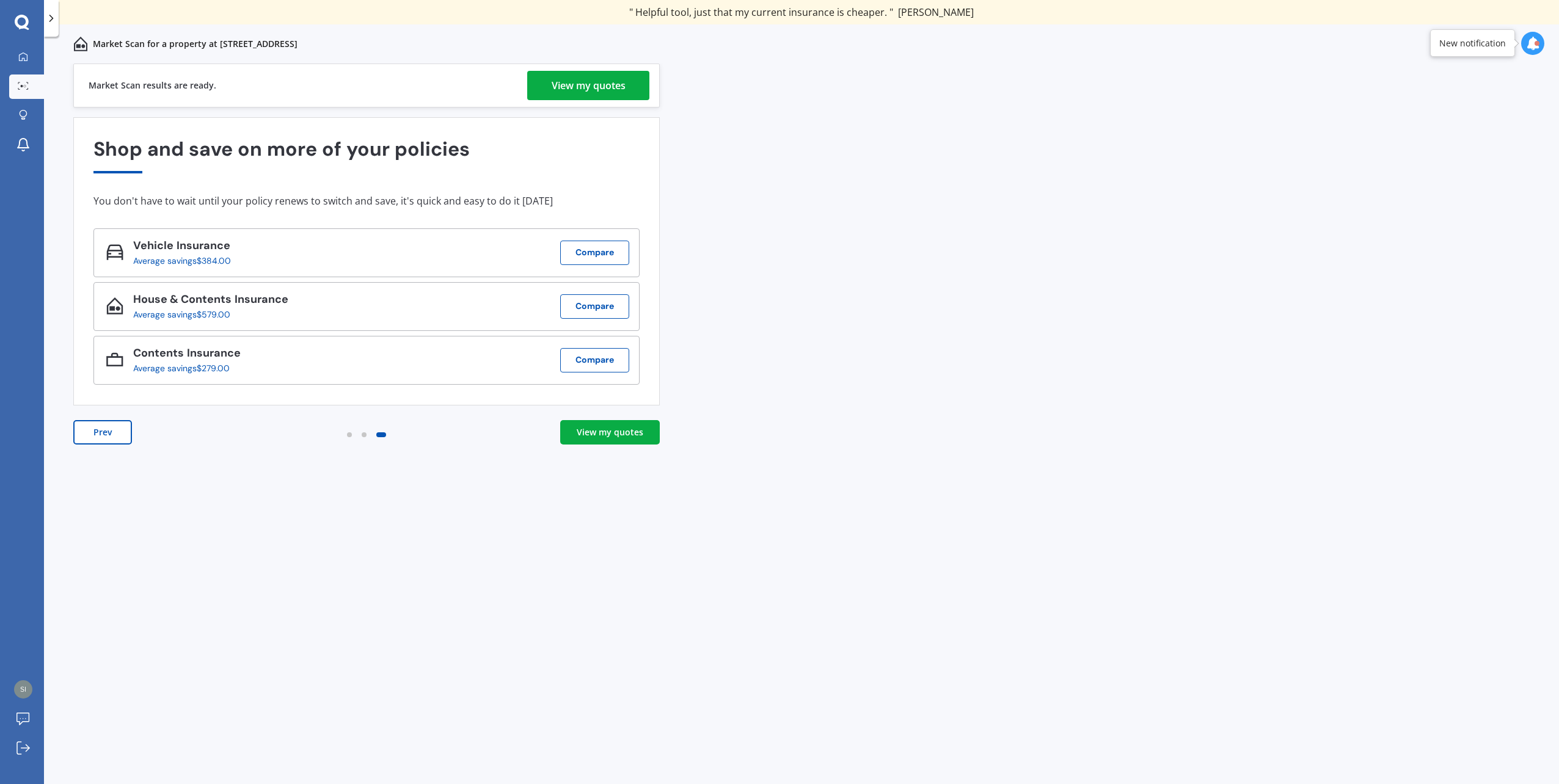
click at [559, 81] on div "View my quotes" at bounding box center [588, 86] width 74 height 30
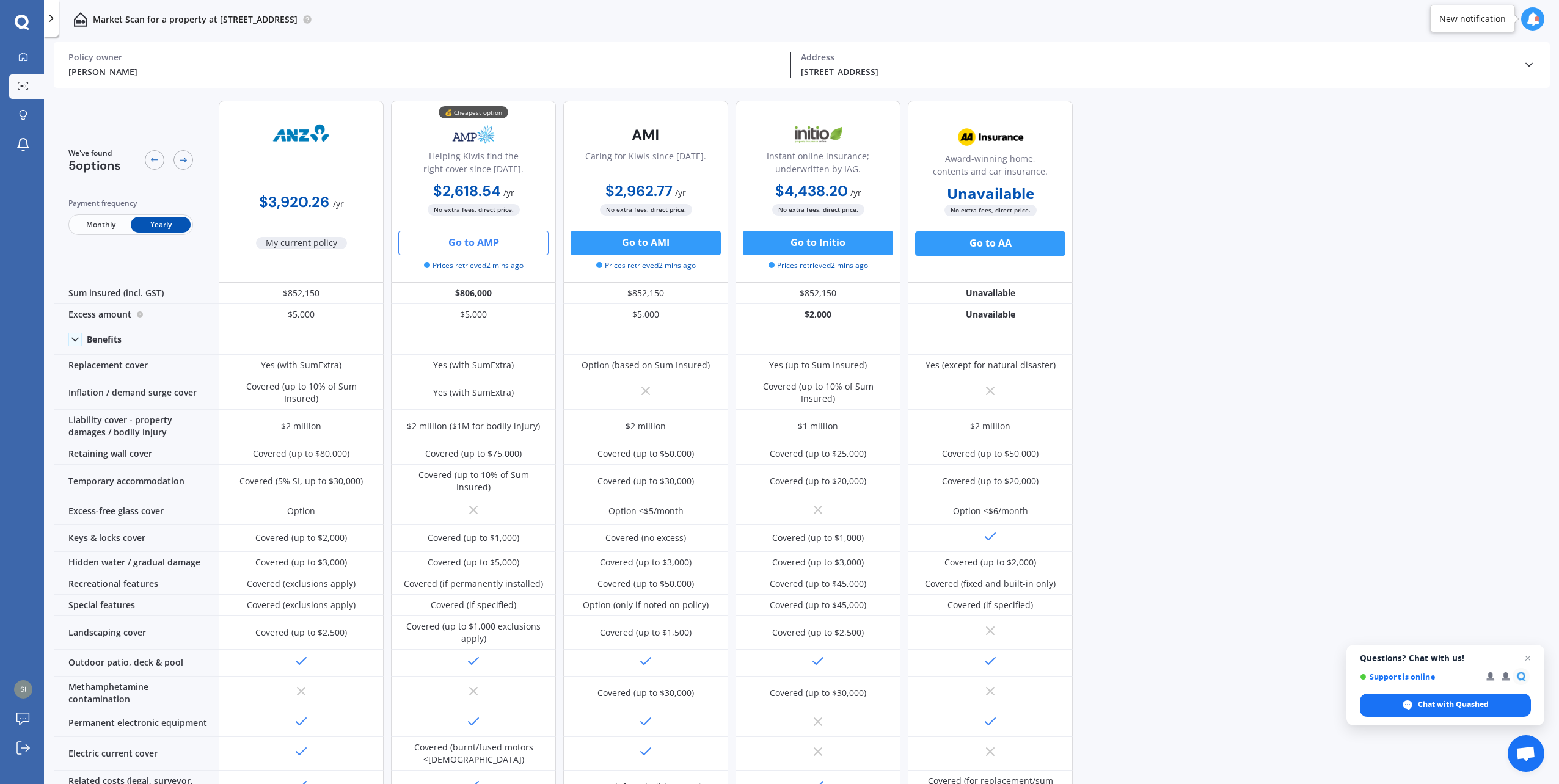
click at [503, 243] on button "Go to AMP" at bounding box center [473, 243] width 150 height 24
